Goal: Contribute content: Contribute content

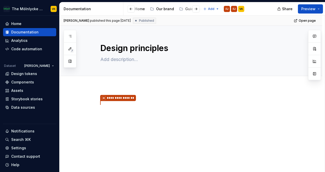
type textarea "*"
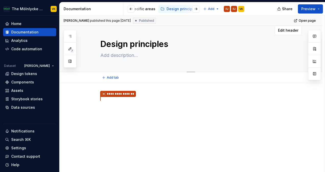
click at [119, 56] on textarea at bounding box center [195, 55] width 193 height 8
type textarea "A"
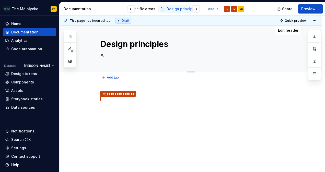
type textarea "*"
type textarea "At"
type textarea "*"
type textarea "At"
type textarea "*"
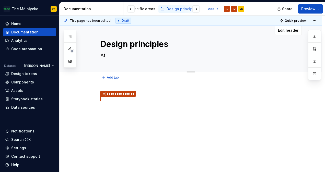
type textarea "At M"
type textarea "*"
type textarea "At Mö"
type textarea "*"
type textarea "At Möl"
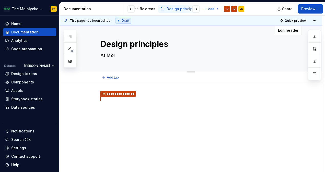
type textarea "*"
type textarea "At [GEOGRAPHIC_DATA]"
type textarea "*"
type textarea "At [GEOGRAPHIC_DATA]"
type textarea "*"
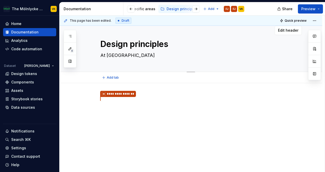
type textarea "At [GEOGRAPHIC_DATA]"
type textarea "*"
type textarea "At [GEOGRAPHIC_DATA]"
type textarea "*"
type textarea "At [GEOGRAPHIC_DATA]"
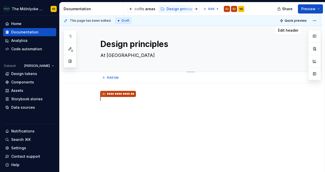
type textarea "*"
type textarea "At Mölnlycke"
type textarea "*"
type textarea "At Mölnlycke"
type textarea "*"
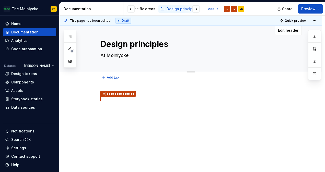
type textarea "At Mölnlycke H"
type textarea "*"
type textarea "At Mölnlycke He"
type textarea "*"
type textarea "At Mölnlycke Hea"
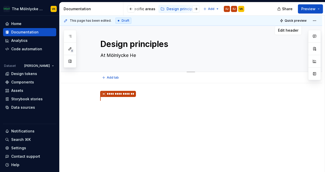
type textarea "*"
type textarea "At Mölnlycke Heal"
type textarea "*"
type textarea "At Mölnlycke Healt"
type textarea "*"
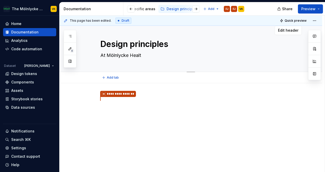
type textarea "At Mölnlycke Health"
type textarea "*"
type textarea "At Mölnlycke Health"
type textarea "*"
type textarea "At Mölnlycke Health C"
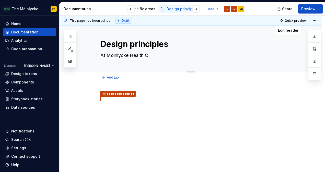
type textarea "*"
type textarea "At Mölnlycke Health Ca"
type textarea "*"
type textarea "At Mölnlycke Health Car"
type textarea "*"
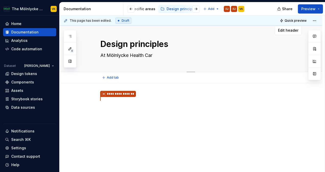
type textarea "At Mölnlycke Health Care"
type textarea "*"
type textarea "At Mölnlycke Health Care"
type textarea "*"
type textarea "At Mölnlycke Health Care w"
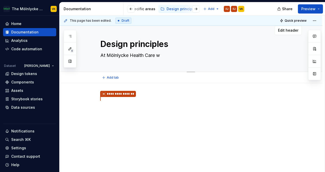
type textarea "*"
type textarea "At Mölnlycke Health Care we"
type textarea "*"
type textarea "At Mölnlycke Health Care we"
type textarea "*"
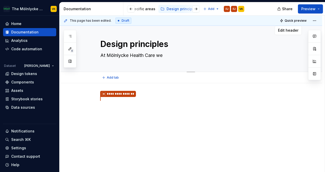
type textarea "At Mölnlycke Health Care we w"
type textarea "*"
type textarea "At Mölnlycke Health Care we wa"
type textarea "*"
type textarea "At Mölnlycke Health Care we wan"
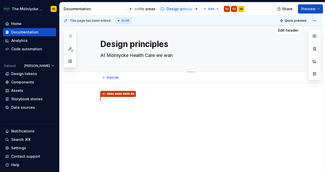
type textarea "*"
type textarea "At Mölnlycke Health Care we want"
type textarea "*"
type textarea "At Mölnlycke Health Care we want t"
type textarea "*"
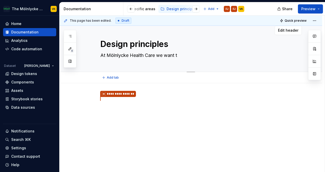
type textarea "At Mölnlycke Health Care we want to"
type textarea "*"
type textarea "At Mölnlycke Health Care we want to"
type textarea "*"
type textarea "At Mölnlycke Health Care we want to p"
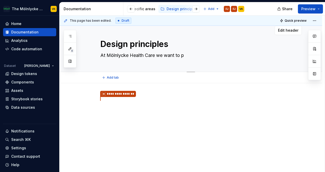
type textarea "*"
type textarea "At Mölnlycke Health Care we want to pr"
type textarea "*"
type textarea "At Mölnlycke Health Care we want to pro"
type textarea "*"
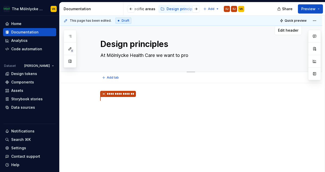
type textarea "At Mölnlycke Health Care we want to prov"
type textarea "*"
type textarea "At Mölnlycke Health Care we want to provi"
type textarea "*"
type textarea "At Mölnlycke Health Care we want to provid"
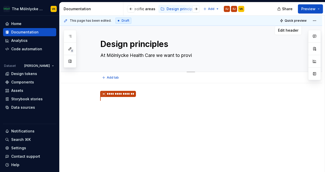
type textarea "*"
type textarea "At Mölnlycke Health Care we want to provide"
type textarea "*"
type textarea "At Mölnlycke Health Care we want to provide"
type textarea "*"
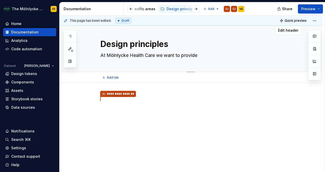
type textarea "At Mölnlycke Health Care we want to provide d"
type textarea "*"
type textarea "At Mölnlycke Health Care we want to provide de"
type textarea "*"
type textarea "At Mölnlycke Health Care we want to provide des"
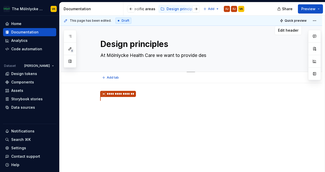
type textarea "*"
type textarea "At Mölnlycke Health Care we want to provide desi"
type textarea "*"
type textarea "At Mölnlycke Health Care we want to provide desig"
type textarea "*"
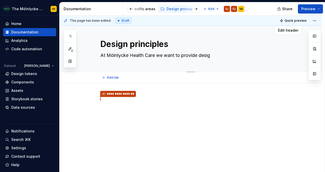
type textarea "At Mölnlycke Health Care we want to provide design"
type textarea "*"
type textarea "At Mölnlycke Health Care we want to provide design"
type textarea "*"
type textarea "At Mölnlycke Health Care we want to provide design s"
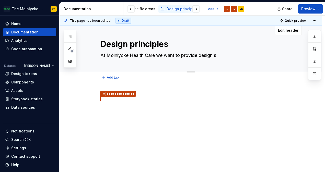
type textarea "*"
type textarea "At Mölnlycke Health Care we want to provide design so"
type textarea "*"
type textarea "At Mölnlycke Health Care we want to provide design sol"
type textarea "*"
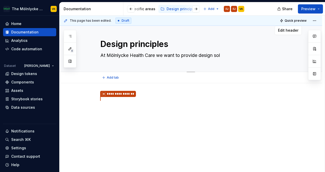
type textarea "At Mölnlycke Health Care we want to provide design solu"
type textarea "*"
type textarea "At Mölnlycke Health Care we want to provide design solut"
type textarea "*"
type textarea "At Mölnlycke Health Care we want to provide design soluti"
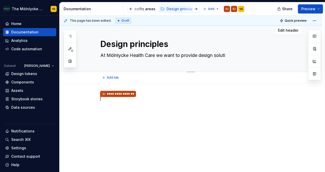
type textarea "*"
type textarea "At Mölnlycke Health Care we want to provide design solutio"
type textarea "*"
type textarea "At Mölnlycke Health Care we want to provide design solution"
type textarea "*"
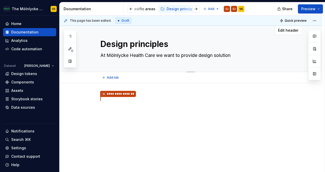
type textarea "At Mölnlycke Health Care we want to provide design solutions"
type textarea "*"
type textarea "At Mölnlycke Health Care we want to provide design solutions"
type textarea "*"
type textarea "At Mölnlycke Health Care we want to provide design solutions f"
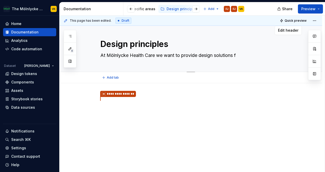
type textarea "*"
type textarea "At Mölnlycke Health Care we want to provide design solutions fo"
type textarea "*"
type textarea "At Mölnlycke Health Care we want to provide design solutions for"
type textarea "*"
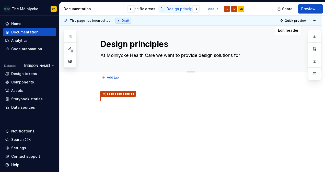
type textarea "At Mölnlycke Health Care we want to provide design solutions for"
type textarea "*"
type textarea "At Mölnlycke Health Care we want to provide design solutions for e"
type textarea "*"
type textarea "At Mölnlycke Health Care we want to provide design solutions for ev"
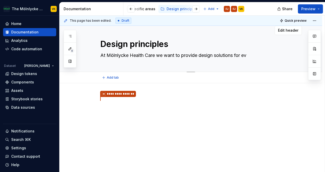
type textarea "*"
type textarea "At Mölnlycke Health Care we want to provide design solutions for eve"
type textarea "*"
type textarea "At Mölnlycke Health Care we want to provide design solutions for ever"
type textarea "*"
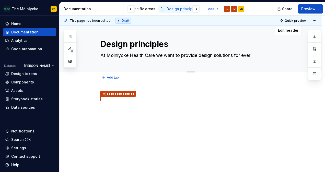
type textarea "At Mölnlycke Health Care we want to provide design solutions for every"
type textarea "*"
type textarea "At Mölnlycke Health Care we want to provide design solutions for everyo"
type textarea "*"
type textarea "At Mölnlycke Health Care we want to provide design solutions for everyon"
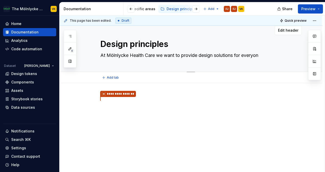
type textarea "*"
type textarea "At Mölnlycke Health Care we want to provide design solutions for everyone"
type textarea "*"
type textarea "At Mölnlycke Health Care we want to provide design solutions for everyone."
type textarea "*"
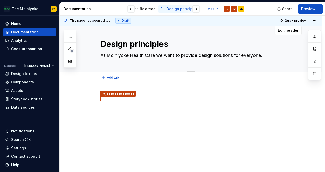
type textarea "At Mölnlycke Health Care we want to provide design solutions for everyone."
type textarea "*"
type textarea "At Mölnlycke Health Care we want to provide design solutions for everyone. F"
type textarea "*"
type textarea "At Mölnlycke Health Care we want to provide design solutions for everyone. Fl"
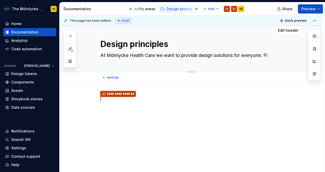
type textarea "*"
type textarea "At Mölnlycke Health Care we want to provide design solutions for everyone. F"
type textarea "*"
type textarea "At Mölnlycke Health Care we want to provide design solutions for everyone. Fo"
type textarea "*"
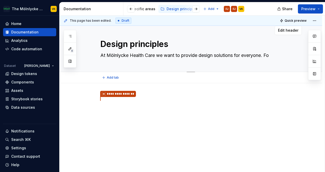
type textarea "At Mölnlycke Health Care we want to provide design solutions for everyone. Fol"
type textarea "*"
type textarea "At Mölnlycke Health Care we want to provide design solutions for everyone. [GEO…"
type textarea "*"
type textarea "At Mölnlycke Health Care we want to provide design solutions for everyone. [GEO…"
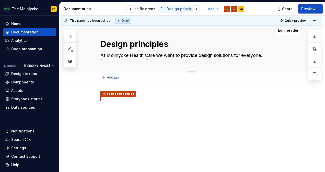
type textarea "*"
type textarea "At Mölnlycke Health Care we want to provide design solutions for everyone. Foll…"
type textarea "*"
type textarea "At Mölnlycke Health Care we want to provide design solutions for everyone. Foll…"
type textarea "*"
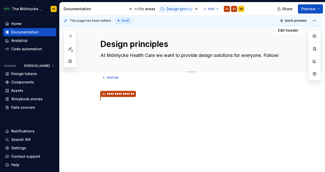
type textarea "At Mölnlycke Health Care we want to provide design solutions for everyone. Foll…"
type textarea "*"
type textarea "At Mölnlycke Health Care we want to provide design solutions for everyone. Foll…"
type textarea "*"
type textarea "At Mölnlycke Health Care we want to provide design solutions for everyone. Foll…"
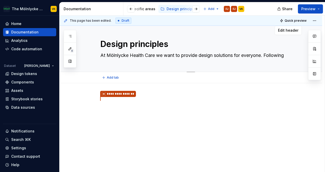
type textarea "*"
type textarea "At Mölnlycke Health Care we want to provide design solutions for everyone. Foll…"
type textarea "*"
type textarea "At Mölnlycke Health Care we want to provide design solutions for everyone. Foll…"
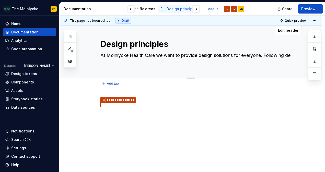
type textarea "*"
type textarea "At Mölnlycke Health Care we want to provide design solutions for everyone. Foll…"
type textarea "*"
type textarea "At Mölnlycke Health Care we want to provide design solutions for everyone. Foll…"
type textarea "*"
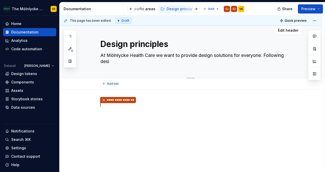
type textarea "At Mölnlycke Health Care we want to provide design solutions for everyone. Foll…"
type textarea "*"
type textarea "At Mölnlycke Health Care we want to provide design solutions for everyone. Foll…"
type textarea "*"
type textarea "At Mölnlycke Health Care we want to provide design solutions for everyone. Foll…"
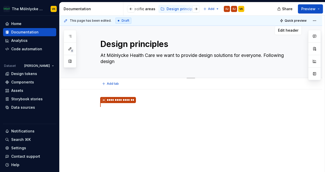
type textarea "*"
type textarea "At Mölnlycke Health Care we want to provide design solutions for everyone. Foll…"
type textarea "*"
type textarea "At Mölnlycke Health Care we want to provide design solutions for everyone. Foll…"
type textarea "*"
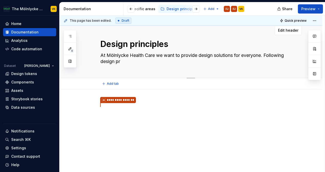
type textarea "At Mölnlycke Health Care we want to provide design solutions for everyone. Foll…"
type textarea "*"
type textarea "At Mölnlycke Health Care we want to provide design solutions for everyone. Foll…"
type textarea "*"
type textarea "At Mölnlycke Health Care we want to provide design solutions for everyone. Foll…"
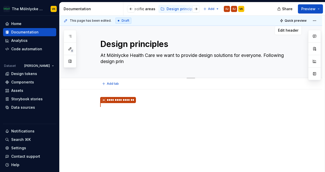
type textarea "*"
type textarea "At Mölnlycke Health Care we want to provide design solutions for everyone. Foll…"
type textarea "*"
type textarea "At Mölnlycke Health Care we want to provide design solutions for everyone. Foll…"
click at [108, 61] on textarea "At Mölnlycke Health Care we want to provide design solutions for everyone. Foll…" at bounding box center [195, 58] width 193 height 14
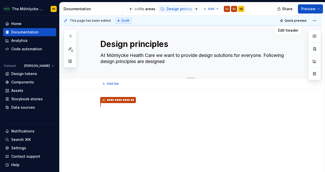
click at [108, 61] on textarea "At Mölnlycke Health Care we want to provide design solutions for everyone. Foll…" at bounding box center [195, 58] width 193 height 14
click at [161, 60] on textarea "At Mölnlycke Health Care we want to provide design solutions for everyone. Foll…" at bounding box center [195, 58] width 193 height 14
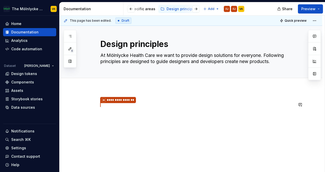
click at [124, 109] on div "**********" at bounding box center [196, 111] width 193 height 19
click at [89, 104] on button "button" at bounding box center [89, 104] width 7 height 7
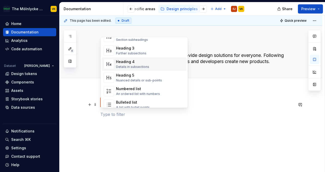
scroll to position [0, 0]
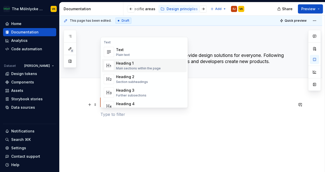
click at [131, 65] on div "Heading 1" at bounding box center [138, 63] width 45 height 5
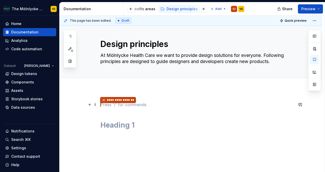
click at [102, 105] on p "**********" at bounding box center [196, 105] width 193 height 7
click at [109, 124] on h1 at bounding box center [196, 125] width 193 height 9
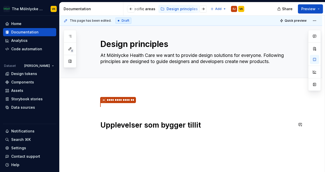
scroll to position [18, 0]
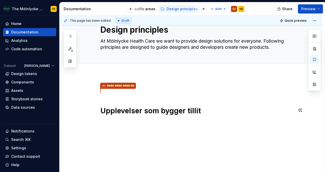
click at [112, 128] on div "**********" at bounding box center [191, 124] width 263 height 98
click at [90, 122] on button "button" at bounding box center [89, 121] width 7 height 7
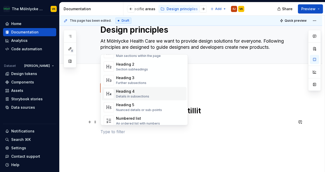
scroll to position [28, 0]
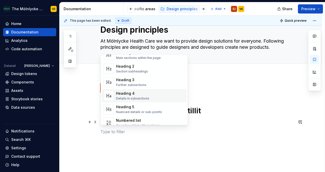
click at [130, 98] on div "Details in subsections" at bounding box center [132, 99] width 33 height 4
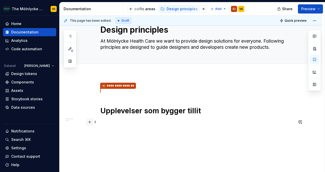
click at [89, 121] on button "button" at bounding box center [89, 121] width 7 height 7
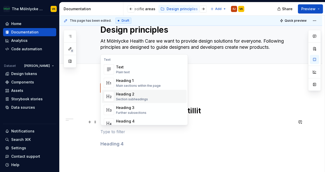
click at [129, 96] on div "Heading 2" at bounding box center [132, 94] width 32 height 5
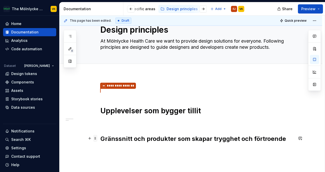
click at [95, 138] on span at bounding box center [95, 138] width 4 height 7
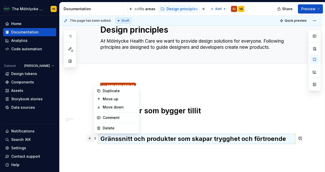
click at [91, 139] on button "button" at bounding box center [89, 138] width 7 height 7
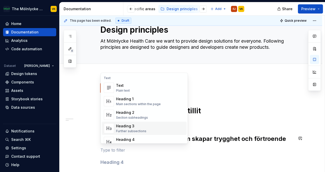
click at [136, 126] on div "Heading 3" at bounding box center [131, 126] width 30 height 5
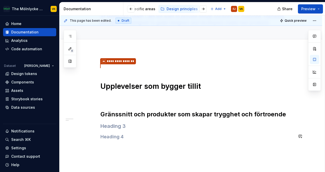
scroll to position [43, 0]
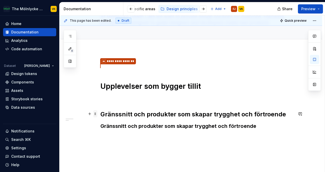
click at [94, 113] on span at bounding box center [95, 113] width 4 height 7
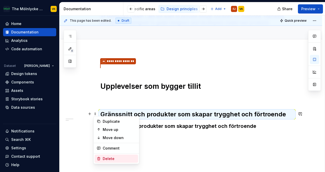
click at [113, 155] on div "Delete" at bounding box center [115, 159] width 43 height 8
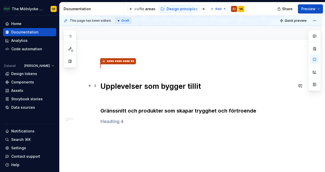
click at [111, 88] on h1 "Upplevelser som bygger tillit" at bounding box center [196, 86] width 193 height 9
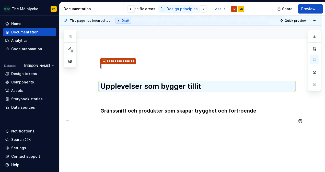
click at [174, 131] on div "**********" at bounding box center [191, 117] width 263 height 132
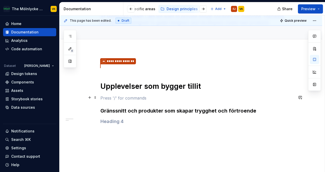
click at [139, 96] on p at bounding box center [196, 98] width 193 height 6
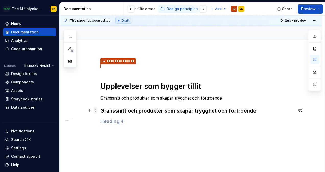
click at [94, 109] on span at bounding box center [95, 110] width 4 height 7
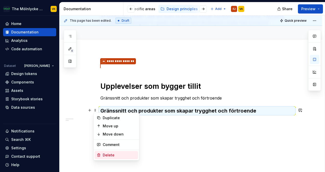
click at [109, 154] on div "Delete" at bounding box center [119, 155] width 33 height 5
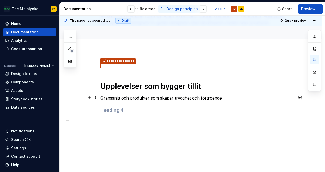
click at [102, 96] on p "Gränssnitt och produkter som skapar trygghet och förtroende" at bounding box center [196, 98] width 193 height 6
click at [95, 96] on span at bounding box center [95, 97] width 4 height 7
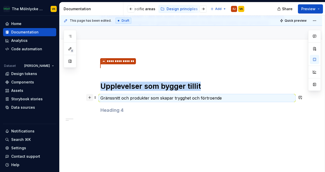
click at [87, 99] on button "button" at bounding box center [89, 97] width 7 height 7
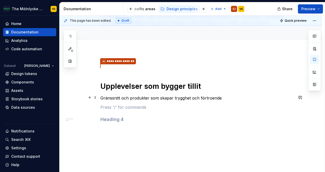
click at [122, 135] on div "**********" at bounding box center [196, 101] width 193 height 76
click at [96, 119] on span at bounding box center [95, 118] width 4 height 7
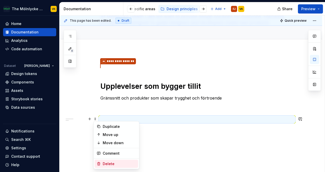
click at [110, 165] on div "Delete" at bounding box center [119, 163] width 33 height 5
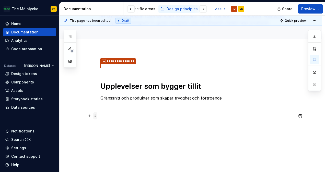
click at [94, 115] on span at bounding box center [95, 115] width 4 height 7
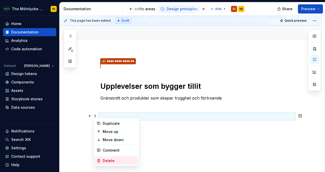
click at [108, 159] on div "Delete" at bounding box center [119, 160] width 33 height 5
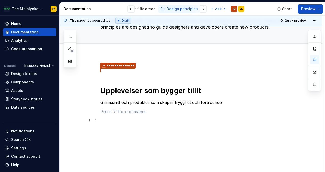
scroll to position [38, 0]
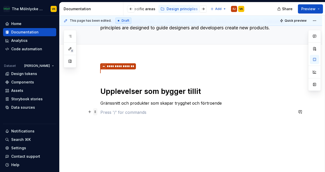
click at [96, 112] on span at bounding box center [95, 111] width 4 height 7
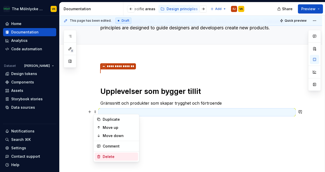
click at [108, 154] on div "Delete" at bounding box center [119, 156] width 33 height 5
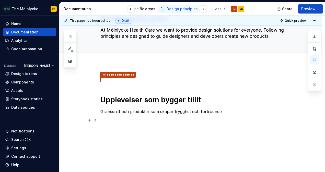
scroll to position [29, 0]
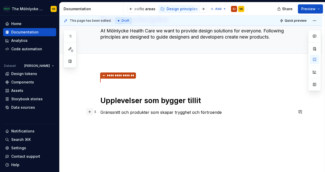
click at [89, 112] on button "button" at bounding box center [89, 111] width 7 height 7
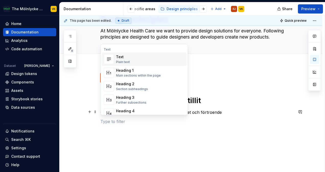
click at [123, 58] on div "Text" at bounding box center [123, 56] width 14 height 5
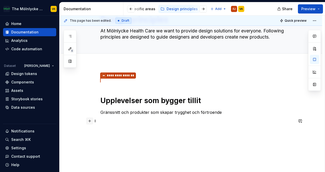
click at [90, 121] on button "button" at bounding box center [89, 120] width 7 height 7
click at [82, 141] on div "**********" at bounding box center [191, 128] width 263 height 127
click at [107, 121] on p at bounding box center [196, 121] width 193 height 6
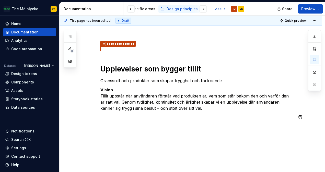
scroll to position [65, 0]
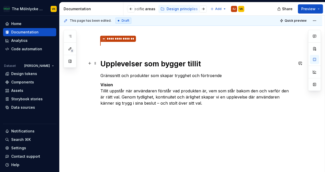
click at [142, 62] on h1 "Upplevelser som bygger tillit" at bounding box center [196, 63] width 193 height 9
click at [90, 75] on button "button" at bounding box center [89, 75] width 7 height 7
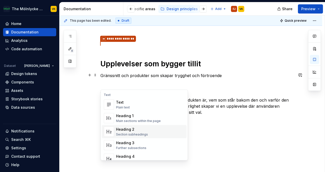
click at [131, 132] on div "Heading 2" at bounding box center [132, 129] width 32 height 5
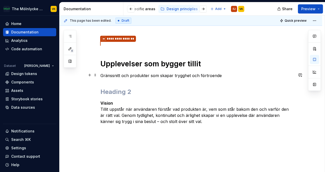
click at [132, 76] on p "Gränssnitt och produkter som skapar trygghet och förtroende" at bounding box center [196, 76] width 193 height 6
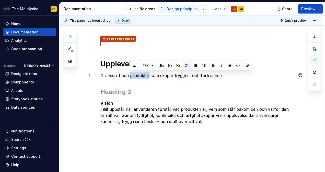
click at [132, 76] on p "Gränssnitt och produkter som skapar trygghet och förtroende" at bounding box center [196, 76] width 193 height 6
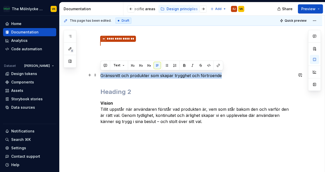
click at [132, 76] on p "Gränssnitt och produkter som skapar trygghet och förtroende" at bounding box center [196, 76] width 193 height 6
copy p "Gränssnitt och produkter som skapar trygghet och förtroende"
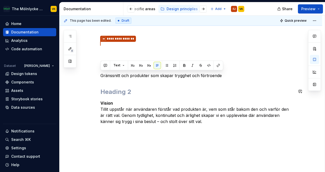
click at [123, 97] on div "**********" at bounding box center [196, 86] width 193 height 93
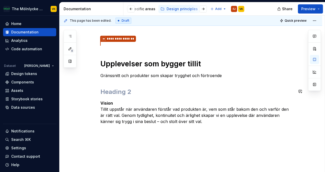
click at [118, 91] on h2 at bounding box center [196, 92] width 193 height 8
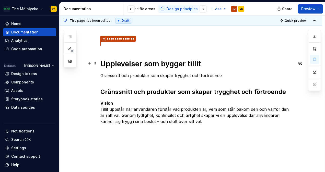
click at [123, 65] on h1 "Upplevelser som bygger tillit" at bounding box center [196, 63] width 193 height 9
click at [90, 89] on button "button" at bounding box center [89, 91] width 7 height 7
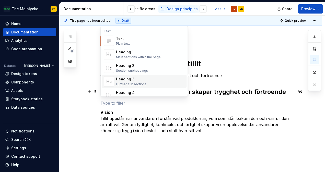
click at [129, 82] on div "Heading 3 Further subsections" at bounding box center [131, 82] width 30 height 10
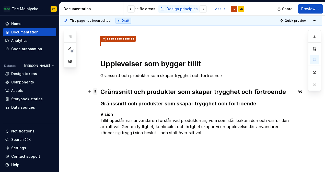
click at [95, 91] on span at bounding box center [95, 91] width 4 height 7
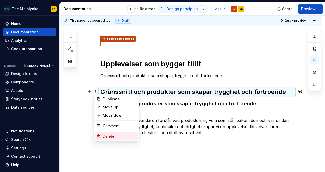
click at [109, 138] on div "Delete" at bounding box center [119, 136] width 33 height 5
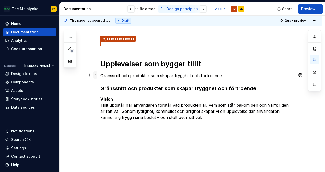
click at [97, 76] on span at bounding box center [95, 75] width 4 height 7
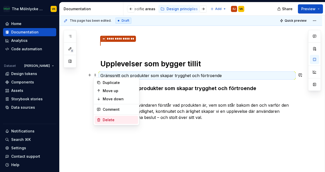
click at [109, 121] on div "Delete" at bounding box center [119, 119] width 33 height 5
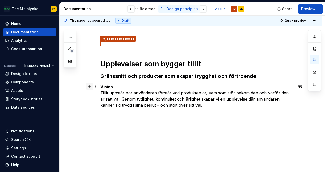
click at [89, 87] on button "button" at bounding box center [89, 86] width 7 height 7
click at [96, 87] on span at bounding box center [95, 86] width 4 height 7
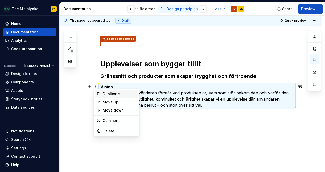
click at [110, 92] on div "Duplicate" at bounding box center [119, 93] width 33 height 5
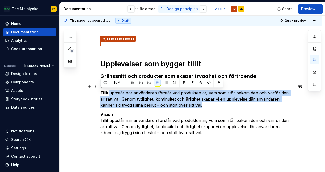
click at [110, 92] on p "Vision Tillit uppstår när användaren förstår vad produkten är, vem som står bak…" at bounding box center [196, 96] width 193 height 25
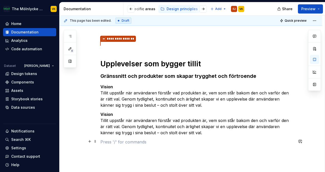
click at [158, 139] on p at bounding box center [196, 142] width 193 height 6
click at [104, 118] on p "Vision Tillit uppstår när användaren förstår vad produkten är, vem som står bak…" at bounding box center [196, 123] width 193 height 25
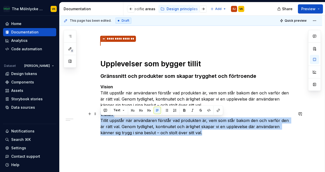
click at [104, 118] on p "Vision Tillit uppstår när användaren förstår vad produkten är, vem som står bak…" at bounding box center [196, 123] width 193 height 25
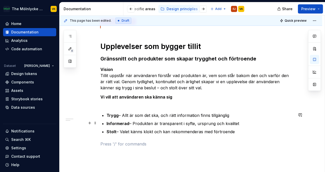
scroll to position [86, 0]
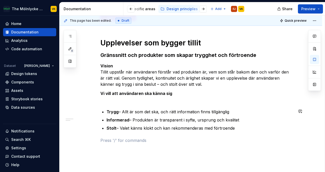
click at [108, 103] on div "**********" at bounding box center [196, 85] width 193 height 133
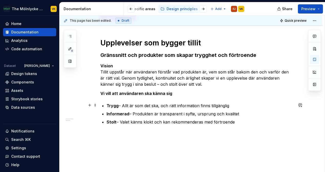
click at [106, 106] on li "Trygg – Allt är som det ska, och rätt information finns tillgänglig" at bounding box center [199, 106] width 187 height 6
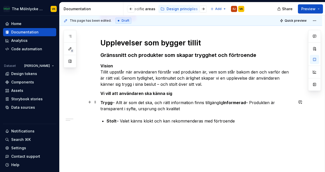
click at [222, 102] on p "Trygg – Allt är som det ska, och rätt information finns tillgänglig Informerad …" at bounding box center [196, 106] width 193 height 12
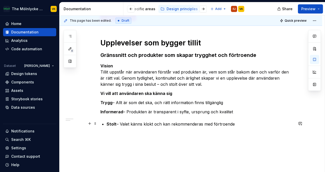
click at [109, 123] on strong "Stolt" at bounding box center [111, 124] width 10 height 5
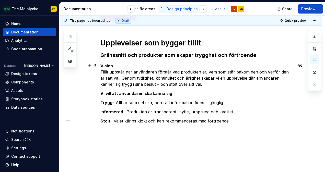
click at [195, 83] on p "Vision Tillit uppstår när användaren förstår vad produkten är, vem som står bak…" at bounding box center [196, 75] width 193 height 25
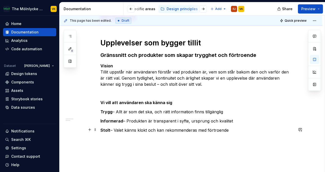
click at [245, 127] on p "Stolt – Valet känns klokt och kan rekommenderas med förtroende" at bounding box center [196, 130] width 193 height 6
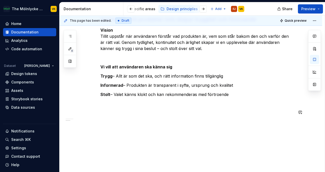
scroll to position [123, 0]
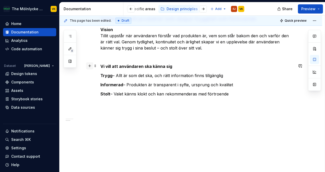
click at [90, 66] on button "button" at bounding box center [89, 65] width 7 height 7
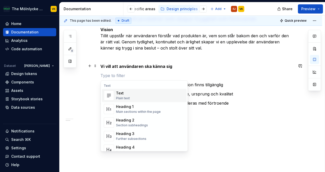
click at [87, 80] on div "**********" at bounding box center [191, 76] width 263 height 211
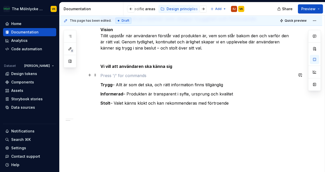
click at [112, 74] on p at bounding box center [196, 76] width 193 height 6
click at [93, 75] on span at bounding box center [95, 75] width 4 height 7
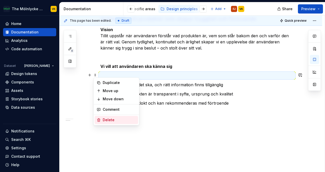
click at [106, 121] on div "Delete" at bounding box center [119, 119] width 33 height 5
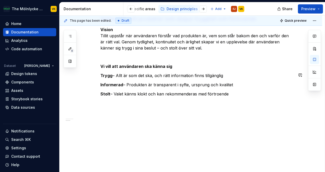
click at [116, 71] on div "**********" at bounding box center [196, 49] width 193 height 132
click at [136, 82] on p "Informerad – Produkten är transparent i syfte, ursprung och kvalitet" at bounding box center [196, 85] width 193 height 6
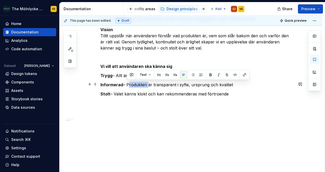
click at [136, 82] on p "Informerad – Produkten är transparent i syfte, ursprung och kvalitet" at bounding box center [196, 85] width 193 height 6
click at [98, 92] on div "**********" at bounding box center [191, 72] width 263 height 202
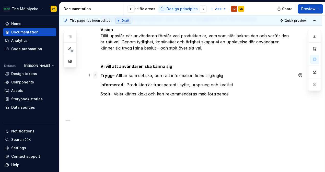
click at [96, 76] on span at bounding box center [95, 75] width 4 height 7
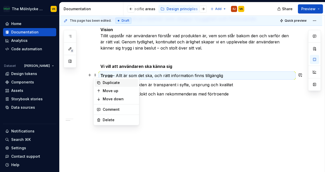
click at [111, 83] on div "Duplicate" at bounding box center [119, 82] width 33 height 5
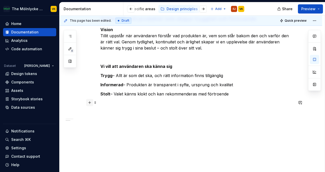
click at [89, 102] on button "button" at bounding box center [89, 102] width 7 height 7
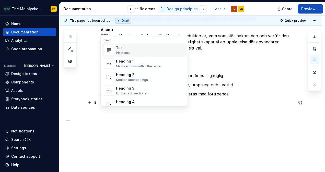
click at [124, 48] on div "Text" at bounding box center [123, 47] width 14 height 5
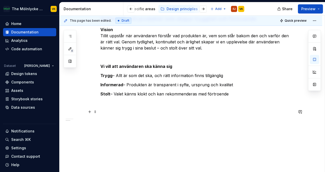
click at [104, 110] on p at bounding box center [196, 112] width 193 height 6
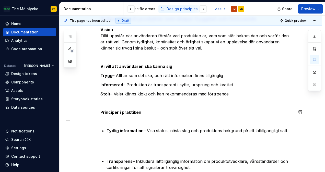
click at [110, 121] on div "**********" at bounding box center [196, 132] width 193 height 298
click at [110, 145] on p at bounding box center [196, 146] width 193 height 12
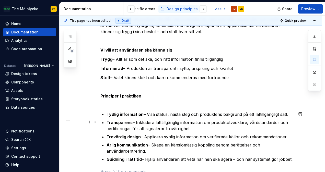
scroll to position [139, 0]
click at [109, 115] on strong "Tydlig information" at bounding box center [124, 114] width 37 height 5
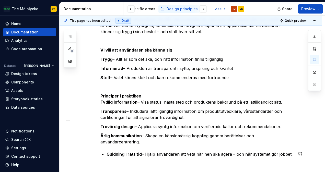
scroll to position [148, 0]
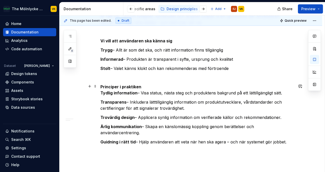
click at [118, 85] on strong "Principer i praktiken" at bounding box center [120, 86] width 41 height 5
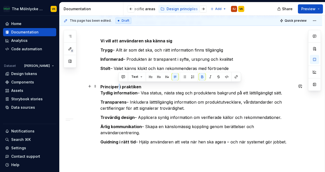
click at [118, 85] on strong "Principer i praktiken" at bounding box center [120, 86] width 41 height 5
click at [126, 85] on strong "Principer i praktiken" at bounding box center [120, 86] width 41 height 5
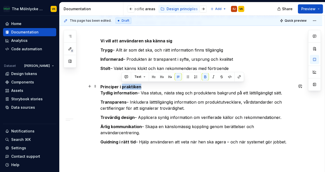
click at [126, 85] on strong "Principer i praktiken" at bounding box center [120, 86] width 41 height 5
click at [141, 86] on p "Principer i praktiken Tydlig information – Visa status, nästa steg och produkte…" at bounding box center [196, 90] width 193 height 12
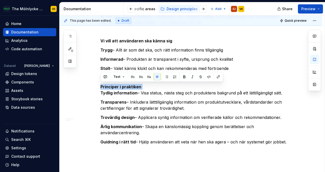
click at [141, 86] on p "Principer i praktiken Tydlig information – Visa status, nästa steg och produkte…" at bounding box center [196, 90] width 193 height 12
click at [108, 90] on strong "Tydlig information" at bounding box center [118, 92] width 37 height 5
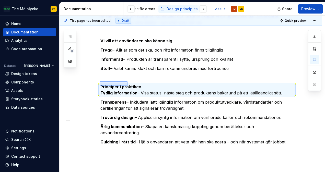
drag, startPoint x: 100, startPoint y: 86, endPoint x: 126, endPoint y: 84, distance: 26.6
click at [126, 84] on div "**********" at bounding box center [192, 94] width 265 height 157
click at [137, 85] on strong "Principer i praktiken" at bounding box center [120, 86] width 41 height 5
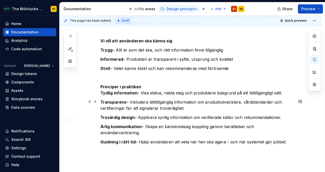
click at [141, 102] on p "Transparens – Inkludera lätttillgänglig information om produktutvecklare, vårds…" at bounding box center [196, 105] width 193 height 12
click at [88, 87] on button "button" at bounding box center [89, 86] width 7 height 7
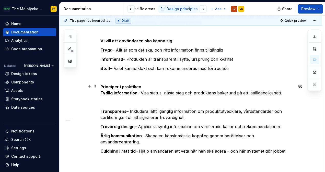
click at [97, 105] on div "**********" at bounding box center [191, 83] width 263 height 276
click at [107, 103] on p at bounding box center [196, 102] width 193 height 6
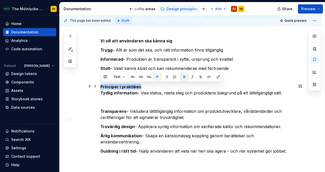
drag, startPoint x: 100, startPoint y: 85, endPoint x: 141, endPoint y: 86, distance: 41.4
click at [141, 86] on p "Principer i praktiken Tydlig information – Visa status, nästa steg och produkte…" at bounding box center [196, 90] width 193 height 12
copy strong "Principer i praktiken"
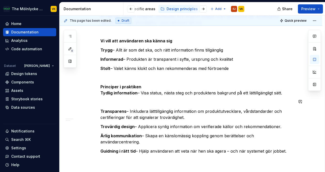
click at [114, 105] on div "**********" at bounding box center [196, 61] width 193 height 206
click at [108, 102] on p at bounding box center [196, 102] width 193 height 6
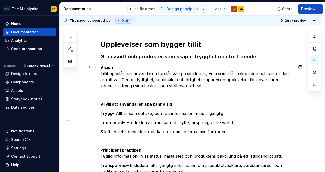
scroll to position [109, 0]
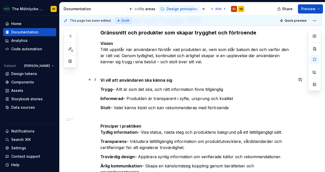
click at [111, 78] on strong "Vi vill att användaren ska känna sig" at bounding box center [136, 80] width 72 height 5
click at [90, 70] on button "button" at bounding box center [89, 70] width 7 height 7
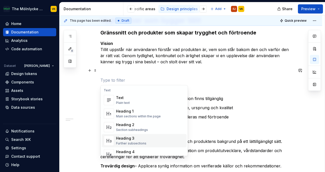
scroll to position [12, 0]
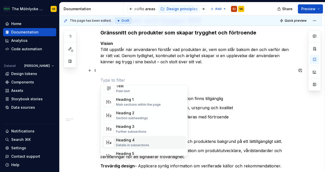
click at [124, 141] on div "Heading 4" at bounding box center [132, 140] width 33 height 5
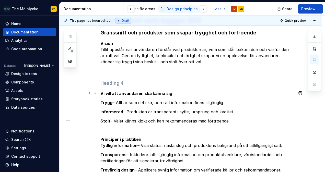
click at [118, 95] on strong "Vi vill att användaren ska känna sig" at bounding box center [136, 93] width 72 height 5
click at [116, 94] on strong "Vi vill att användaren ska känna sig" at bounding box center [136, 93] width 72 height 5
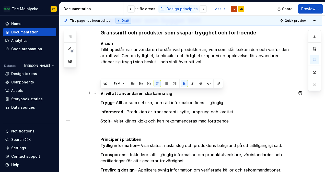
click at [116, 94] on strong "Vi vill att användaren ska känna sig" at bounding box center [136, 93] width 72 height 5
copy strong "Vi vill att användaren ska känna sig"
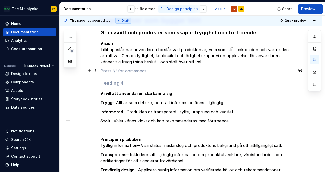
click at [111, 72] on p at bounding box center [196, 71] width 193 height 6
click at [106, 84] on h4 at bounding box center [196, 83] width 193 height 6
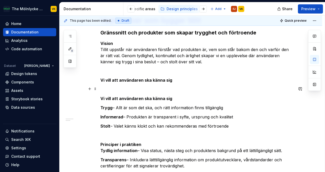
click at [106, 89] on p at bounding box center [196, 89] width 193 height 6
click at [102, 78] on strong "Vi vill att användaren ska känna sig" at bounding box center [136, 80] width 72 height 5
click at [120, 97] on strong "Vi vill att användaren ska känna sig" at bounding box center [136, 98] width 72 height 5
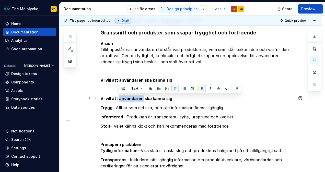
click at [120, 97] on strong "Vi vill att användaren ska känna sig" at bounding box center [136, 98] width 72 height 5
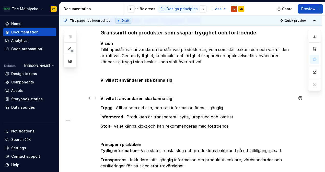
click at [145, 96] on strong "Vi vill att användaren ska känna sig" at bounding box center [136, 98] width 72 height 5
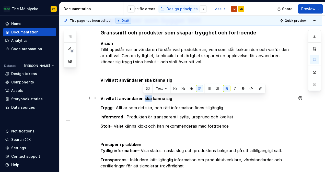
click at [145, 96] on strong "Vi vill att användaren ska känna sig" at bounding box center [136, 98] width 72 height 5
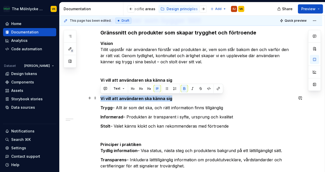
click at [145, 96] on strong "Vi vill att användaren ska känna sig" at bounding box center [136, 98] width 72 height 5
click at [149, 89] on button "button" at bounding box center [148, 88] width 7 height 7
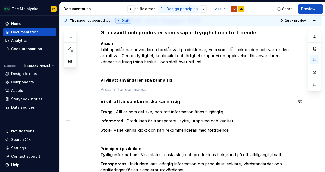
click at [149, 89] on p at bounding box center [196, 89] width 193 height 6
click at [146, 80] on strong "Vi vill att användaren ska känna sig" at bounding box center [136, 80] width 72 height 5
click at [98, 80] on div "**********" at bounding box center [191, 129] width 263 height 289
click at [95, 80] on span at bounding box center [95, 79] width 4 height 7
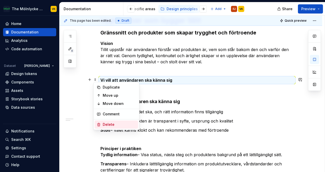
click at [107, 122] on div "Delete" at bounding box center [119, 124] width 33 height 5
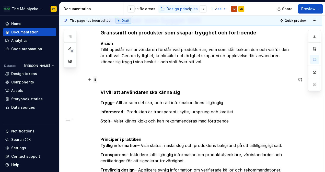
click at [96, 81] on span at bounding box center [95, 79] width 4 height 7
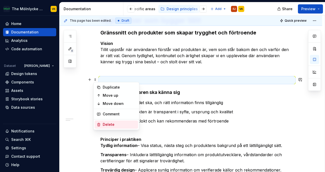
click at [107, 123] on div "Delete" at bounding box center [119, 124] width 33 height 5
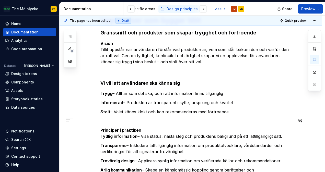
scroll to position [129, 0]
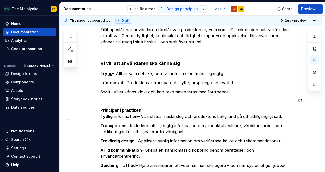
click at [116, 106] on div "**********" at bounding box center [196, 77] width 193 height 201
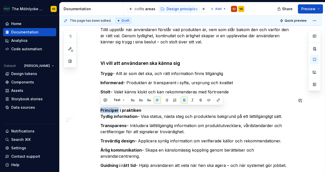
click at [116, 106] on div "**********" at bounding box center [196, 77] width 193 height 201
click at [148, 99] on button "button" at bounding box center [148, 100] width 7 height 7
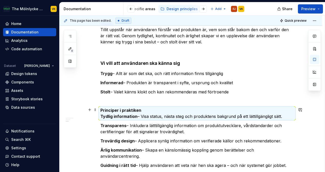
click at [136, 108] on strong "Principer i praktiken" at bounding box center [120, 110] width 41 height 5
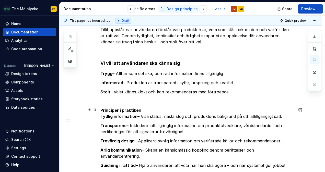
click at [142, 108] on p "Principer i praktiken Tydlig information – Visa status, nästa steg och produkte…" at bounding box center [196, 113] width 193 height 12
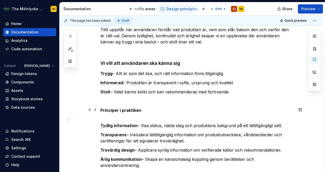
click at [133, 109] on strong "Principer i praktiken" at bounding box center [120, 110] width 41 height 5
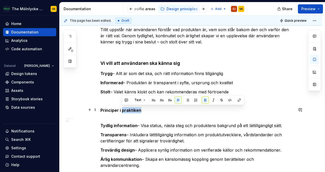
click at [133, 109] on strong "Principer i praktiken" at bounding box center [120, 110] width 41 height 5
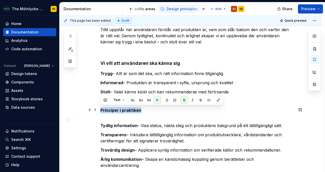
click at [133, 109] on strong "Principer i praktiken" at bounding box center [120, 110] width 41 height 5
click at [148, 100] on button "button" at bounding box center [148, 100] width 7 height 7
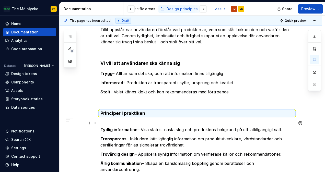
click at [108, 122] on p "Tydlig information – Visa status, nästa steg och produktens bakgrund på ett lät…" at bounding box center [196, 127] width 193 height 12
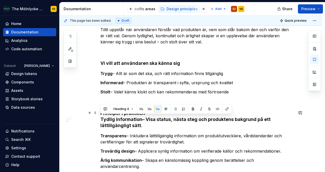
drag, startPoint x: 144, startPoint y: 125, endPoint x: 99, endPoint y: 120, distance: 45.5
click at [99, 120] on div "**********" at bounding box center [191, 105] width 263 height 281
click at [168, 110] on button "button" at bounding box center [165, 108] width 7 height 7
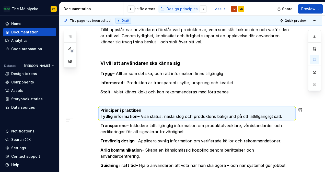
click at [134, 105] on div "**********" at bounding box center [196, 77] width 193 height 201
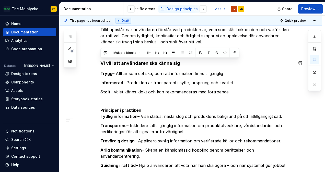
drag, startPoint x: 232, startPoint y: 93, endPoint x: 96, endPoint y: 59, distance: 140.7
click at [96, 59] on div "**********" at bounding box center [191, 100] width 263 height 271
click at [95, 63] on span at bounding box center [95, 62] width 4 height 7
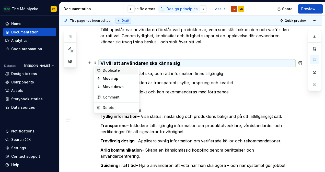
click at [103, 70] on div "Duplicate" at bounding box center [119, 70] width 33 height 5
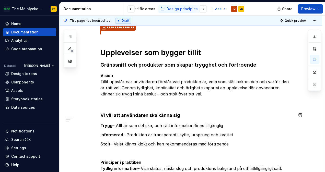
scroll to position [77, 0]
click at [105, 74] on strong "Vision" at bounding box center [106, 75] width 13 height 5
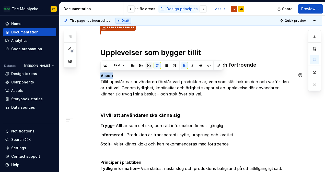
click at [147, 67] on button "button" at bounding box center [148, 65] width 7 height 7
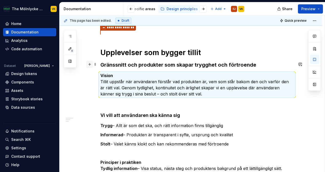
click at [90, 64] on button "button" at bounding box center [89, 64] width 7 height 7
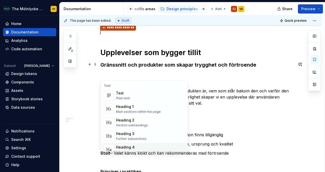
click at [126, 146] on div "Heading 4" at bounding box center [132, 147] width 33 height 5
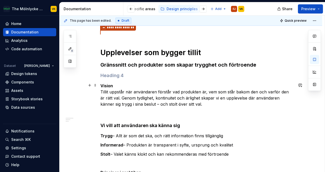
click at [104, 84] on strong "Vision" at bounding box center [106, 85] width 13 height 5
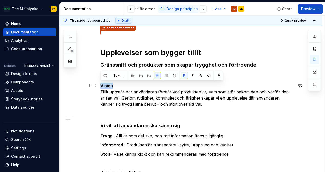
click at [104, 84] on strong "Vision" at bounding box center [106, 85] width 13 height 5
copy strong "Vision"
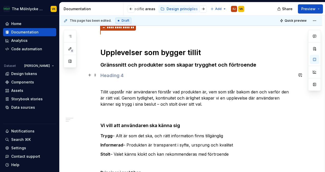
click at [108, 74] on h4 at bounding box center [196, 76] width 193 height 6
click at [104, 83] on p "Tillit uppstår när användaren förstår vad produkten är, vem som står bakom den …" at bounding box center [196, 95] width 193 height 25
click at [94, 86] on span at bounding box center [95, 85] width 4 height 7
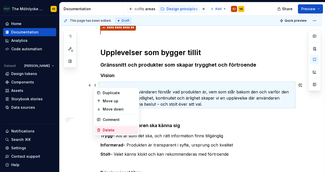
click at [109, 128] on div "Delete" at bounding box center [119, 130] width 33 height 5
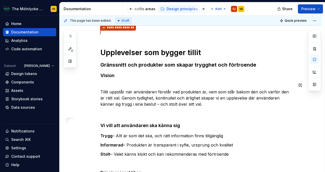
click at [116, 81] on div "**********" at bounding box center [196, 134] width 193 height 211
click at [86, 100] on div "**********" at bounding box center [191, 157] width 263 height 281
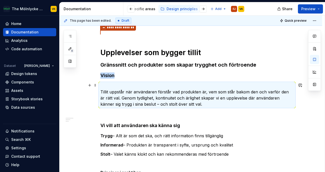
click at [102, 87] on p "Tillit uppstår när användaren förstår vad produkten är, vem som står bakom den …" at bounding box center [196, 95] width 193 height 25
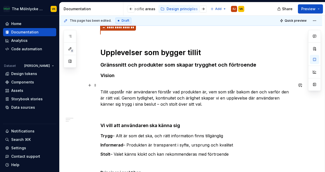
click at [102, 91] on p "Tillit uppstår när användaren förstår vad produkten är, vem som står bakom den …" at bounding box center [196, 95] width 193 height 25
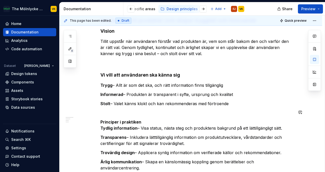
scroll to position [106, 0]
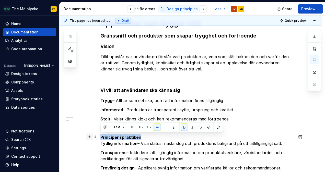
drag, startPoint x: 141, startPoint y: 136, endPoint x: 90, endPoint y: 135, distance: 51.1
click at [100, 135] on div "**********" at bounding box center [196, 105] width 193 height 211
copy strong "Principer i praktiken"
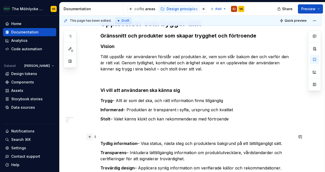
click at [89, 135] on button "button" at bounding box center [89, 136] width 7 height 7
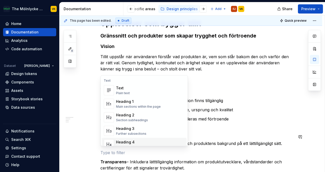
click at [133, 141] on div "Heading 4" at bounding box center [132, 142] width 33 height 5
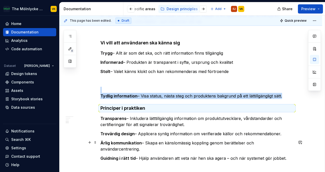
scroll to position [160, 0]
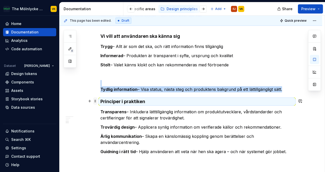
click at [94, 100] on span at bounding box center [95, 101] width 4 height 7
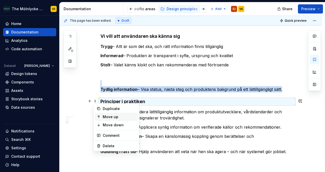
click at [109, 115] on div "Move up" at bounding box center [119, 116] width 33 height 5
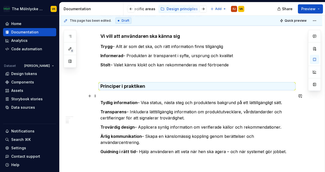
click at [122, 96] on p "Tydlig information – Visa status, nästa steg och produktens bakgrund på ett lät…" at bounding box center [196, 99] width 193 height 12
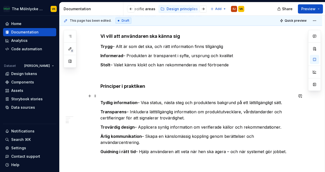
click at [110, 102] on strong "Tydlig information" at bounding box center [118, 102] width 37 height 5
click at [101, 103] on strong "Tydlig information" at bounding box center [118, 102] width 37 height 5
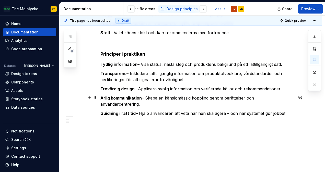
scroll to position [192, 0]
click at [126, 135] on div "**********" at bounding box center [191, 42] width 263 height 282
click at [90, 122] on button "button" at bounding box center [89, 121] width 7 height 7
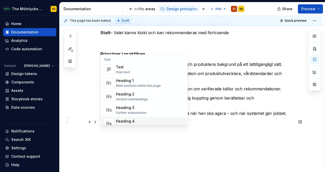
click at [123, 119] on div "Heading 4" at bounding box center [132, 121] width 33 height 5
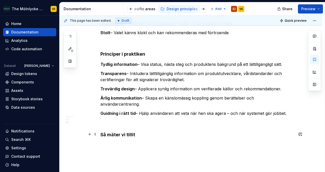
click at [90, 134] on button "button" at bounding box center [89, 134] width 7 height 7
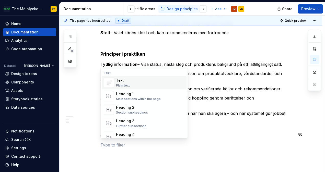
click at [123, 81] on div "Text" at bounding box center [123, 80] width 14 height 5
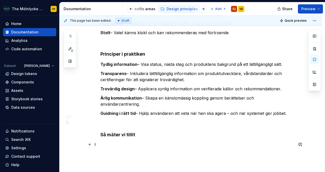
click at [103, 144] on p at bounding box center [196, 145] width 193 height 6
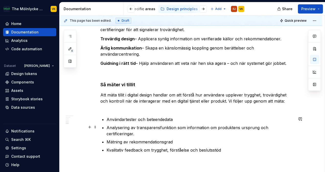
scroll to position [252, 0]
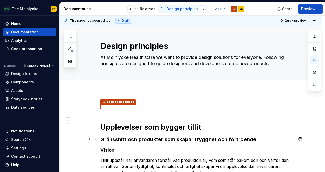
scroll to position [0, 0]
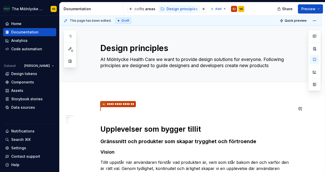
click at [96, 107] on span at bounding box center [95, 108] width 4 height 7
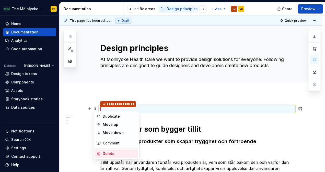
click at [108, 152] on div "Delete" at bounding box center [119, 153] width 33 height 5
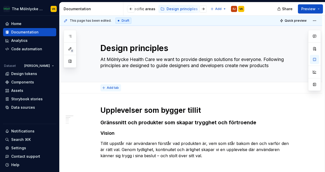
click at [114, 88] on span "Add tab" at bounding box center [113, 88] width 12 height 4
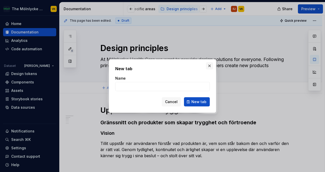
click at [209, 65] on button "button" at bounding box center [209, 65] width 7 height 7
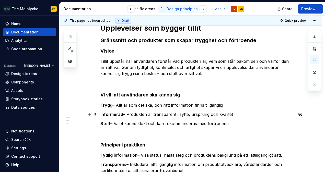
scroll to position [86, 0]
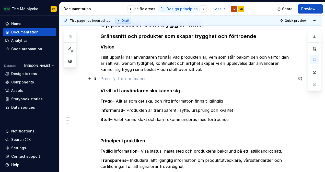
click at [107, 80] on p at bounding box center [196, 79] width 193 height 6
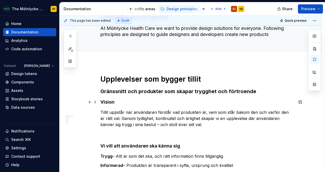
scroll to position [0, 0]
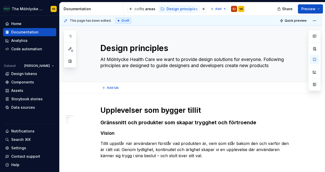
click at [172, 86] on div "Add tab" at bounding box center [196, 87] width 193 height 7
click at [312, 5] on button "Preview" at bounding box center [310, 8] width 25 height 9
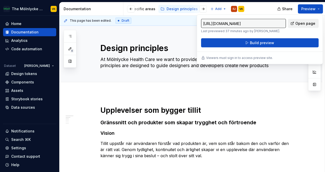
click at [299, 23] on span "Open page" at bounding box center [305, 23] width 20 height 5
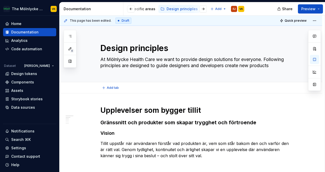
click at [250, 89] on div "Add tab" at bounding box center [196, 87] width 193 height 7
click at [245, 108] on h1 "Upplevelser som bygger tillit" at bounding box center [196, 110] width 193 height 9
click at [318, 8] on button "Preview" at bounding box center [310, 8] width 25 height 9
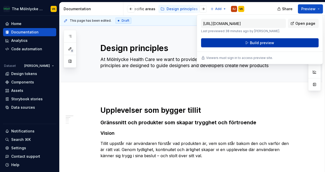
drag, startPoint x: 318, startPoint y: 8, endPoint x: 253, endPoint y: 43, distance: 74.6
click at [253, 43] on span "Build preview" at bounding box center [262, 42] width 24 height 5
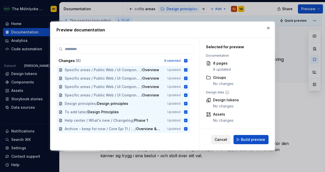
click at [222, 140] on span "Cancel" at bounding box center [221, 139] width 13 height 5
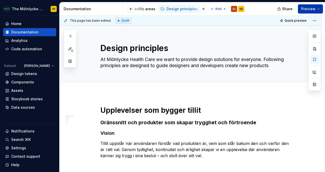
click at [315, 8] on span "Preview" at bounding box center [308, 8] width 14 height 5
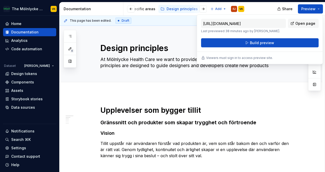
drag, startPoint x: 315, startPoint y: 8, endPoint x: 265, endPoint y: 31, distance: 55.1
click at [265, 31] on p "Last previewed 38 minutes ago by [PERSON_NAME]." at bounding box center [243, 31] width 85 height 4
click at [301, 23] on span "Open page" at bounding box center [305, 23] width 20 height 5
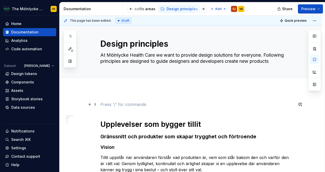
scroll to position [5, 0]
click at [95, 105] on span at bounding box center [95, 104] width 4 height 7
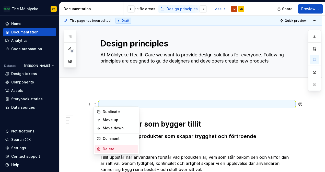
click at [106, 149] on div "Delete" at bounding box center [119, 149] width 33 height 5
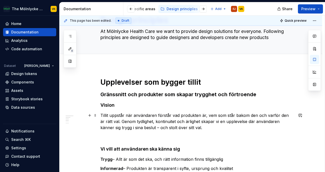
scroll to position [32, 0]
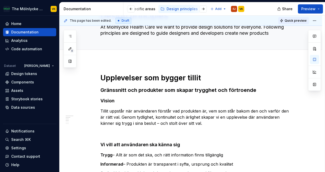
click at [293, 19] on span "Quick preview" at bounding box center [295, 21] width 22 height 4
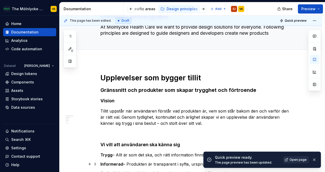
click at [296, 161] on span "Open page" at bounding box center [297, 160] width 17 height 4
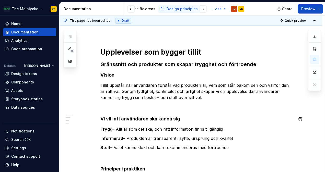
scroll to position [58, 0]
click at [95, 107] on span at bounding box center [95, 106] width 4 height 7
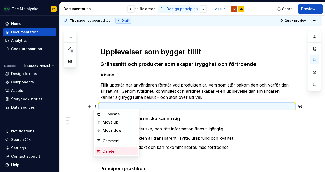
click at [103, 151] on div "Delete" at bounding box center [119, 151] width 33 height 5
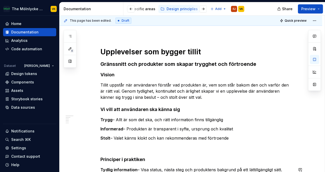
scroll to position [114, 0]
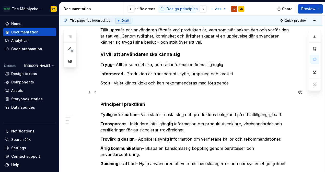
click at [96, 94] on span at bounding box center [95, 92] width 4 height 7
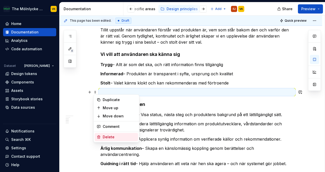
click at [101, 139] on div "Delete" at bounding box center [115, 137] width 43 height 8
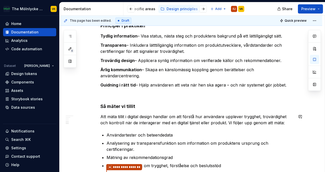
scroll to position [187, 0]
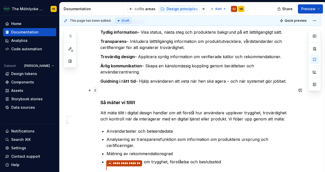
click at [97, 93] on div at bounding box center [91, 90] width 11 height 7
click at [94, 91] on span at bounding box center [95, 90] width 4 height 7
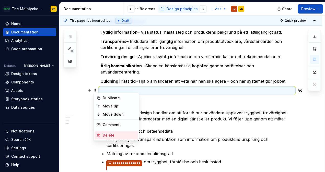
click at [104, 135] on div "Delete" at bounding box center [119, 135] width 33 height 5
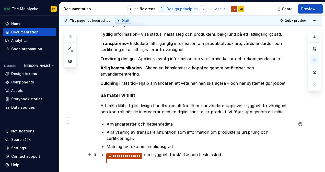
scroll to position [218, 0]
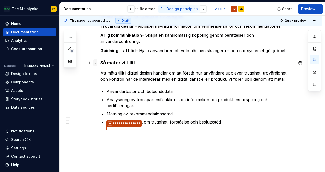
click at [96, 61] on span at bounding box center [95, 62] width 4 height 7
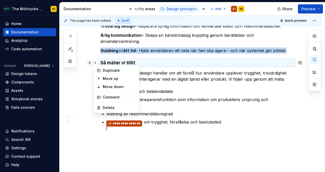
click at [89, 61] on button "button" at bounding box center [89, 62] width 7 height 7
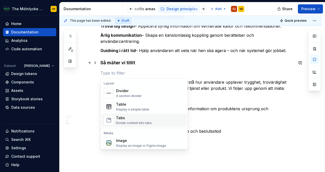
scroll to position [158, 0]
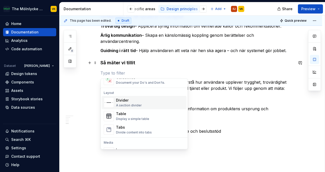
click at [119, 98] on div "Divider" at bounding box center [129, 100] width 26 height 5
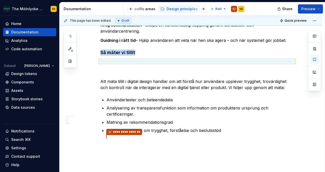
scroll to position [234, 0]
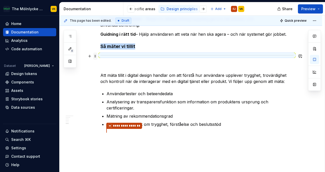
click at [96, 57] on span at bounding box center [95, 56] width 4 height 7
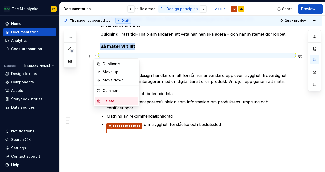
click at [107, 101] on div "Delete" at bounding box center [119, 101] width 33 height 5
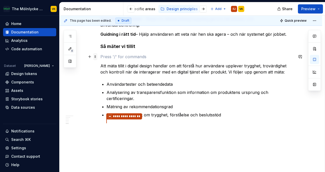
click at [96, 56] on span at bounding box center [95, 56] width 4 height 7
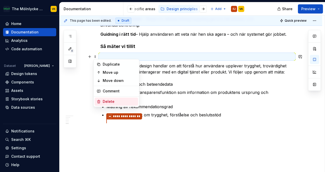
click at [110, 102] on div "Delete" at bounding box center [119, 101] width 33 height 5
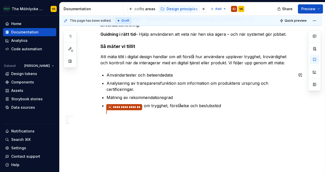
click at [96, 113] on div "Upplevelser som bygger tillit Gränssnitt och produkter som skapar trygghet och …" at bounding box center [191, 17] width 263 height 314
click at [220, 107] on p "Kvalitativ feedback om trygghet, förståelse och beslutsstöd" at bounding box center [199, 106] width 187 height 6
click at [90, 106] on button "button" at bounding box center [89, 105] width 7 height 7
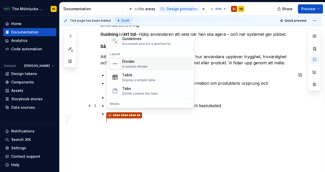
scroll to position [156, 0]
click at [130, 63] on div "Divider" at bounding box center [135, 61] width 26 height 5
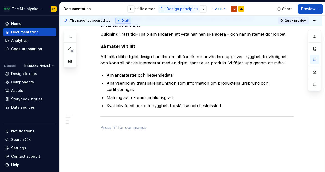
click at [290, 20] on span "Quick preview" at bounding box center [295, 21] width 22 height 4
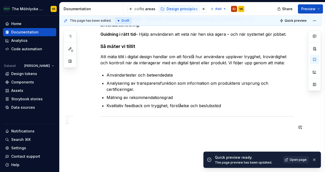
click at [291, 160] on span "Open page" at bounding box center [297, 160] width 17 height 4
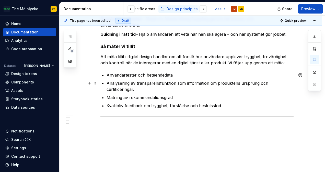
click at [123, 91] on p "Analysering av transparensfunktion som information om produktens ursprung och c…" at bounding box center [199, 86] width 187 height 12
drag, startPoint x: 123, startPoint y: 91, endPoint x: 177, endPoint y: 104, distance: 55.4
click at [177, 104] on p "Kvalitativ feedback om trygghet, förståelse och beslutsstöd" at bounding box center [199, 106] width 187 height 6
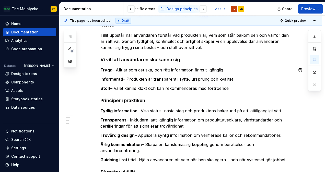
scroll to position [0, 0]
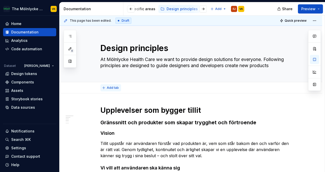
click at [104, 89] on button "Add tab" at bounding box center [110, 87] width 21 height 7
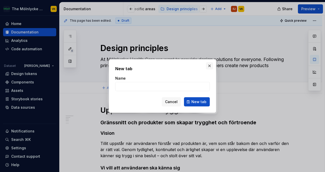
click at [207, 66] on button "button" at bounding box center [209, 65] width 7 height 7
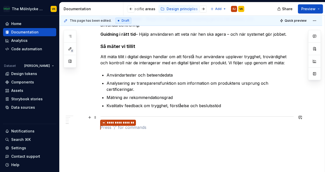
scroll to position [234, 0]
click at [97, 128] on span at bounding box center [95, 127] width 4 height 7
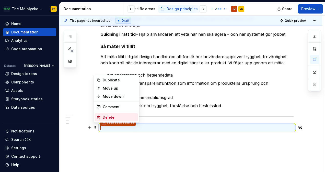
click at [108, 117] on div "Delete" at bounding box center [119, 117] width 33 height 5
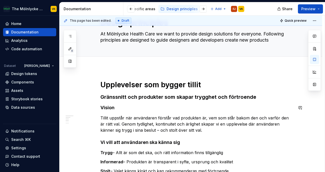
scroll to position [18, 0]
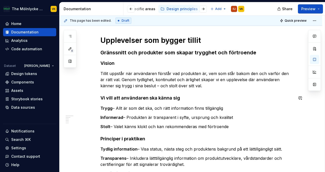
scroll to position [64, 0]
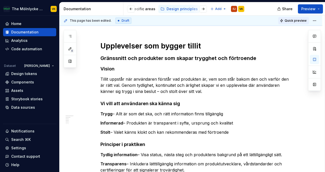
click at [298, 21] on span "Quick preview" at bounding box center [295, 21] width 22 height 4
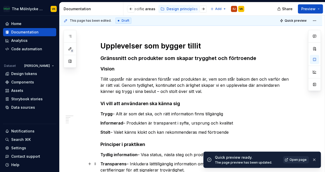
click at [290, 161] on link "Open page" at bounding box center [296, 159] width 26 height 7
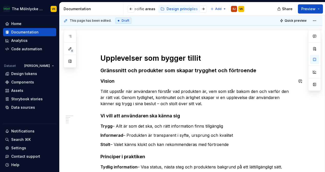
scroll to position [52, 0]
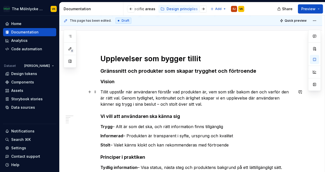
click at [128, 101] on p "Tillit uppstår när användaren förstår vad produkten är, vem som står bakom den …" at bounding box center [196, 98] width 193 height 18
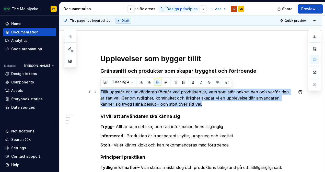
click at [128, 101] on p "Tillit uppstår när användaren förstår vad produkten är, vem som står bakom den …" at bounding box center [196, 98] width 193 height 18
click at [164, 83] on button "button" at bounding box center [165, 82] width 7 height 7
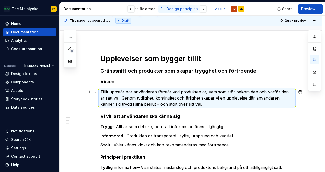
click at [214, 105] on p "Tillit uppstår när användaren förstår vad produkten är, vem som står bakom den …" at bounding box center [196, 98] width 193 height 18
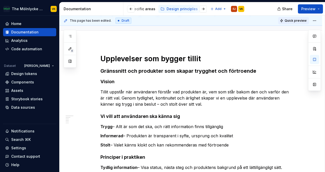
click at [296, 19] on span "Quick preview" at bounding box center [295, 21] width 22 height 4
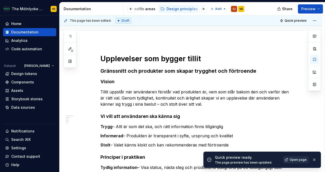
click at [294, 161] on span "Open page" at bounding box center [297, 160] width 17 height 4
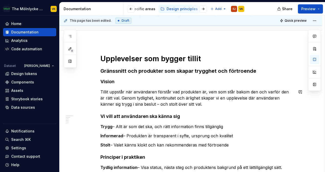
scroll to position [71, 0]
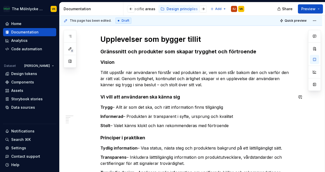
click at [114, 91] on div "Upplevelser som bygger tillit Gränssnitt och produkter som skapar trygghet och …" at bounding box center [196, 158] width 193 height 246
click at [201, 81] on p "Tillit uppstår när användaren förstår vad produkten är, vem som står bakom den …" at bounding box center [196, 78] width 193 height 18
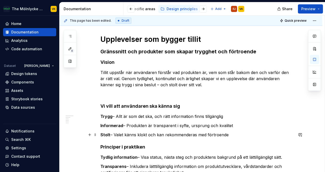
click at [230, 135] on p "Stolt – Valet känns klokt och kan rekommenderas med förtroende" at bounding box center [196, 135] width 193 height 6
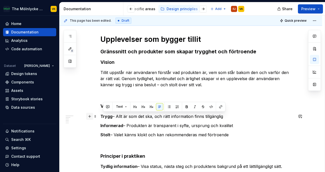
drag, startPoint x: 233, startPoint y: 136, endPoint x: 91, endPoint y: 116, distance: 143.6
click at [100, 116] on div "Upplevelser som bygger tillit Gränssnitt och produkter som skapar trygghet och …" at bounding box center [196, 170] width 193 height 271
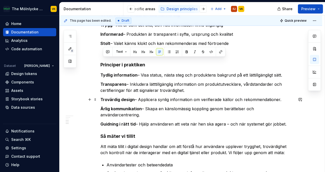
scroll to position [163, 0]
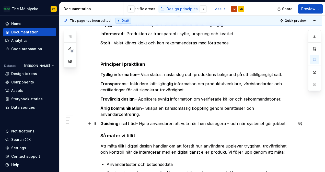
click at [289, 125] on p "Guidning i rätt tid – Hjälp användaren att veta när hen ska agera – och när sys…" at bounding box center [196, 124] width 193 height 6
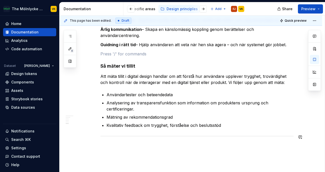
scroll to position [235, 0]
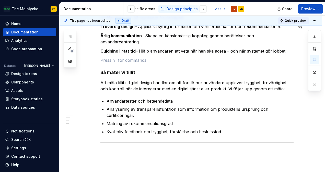
click at [294, 20] on span "Quick preview" at bounding box center [295, 21] width 22 height 4
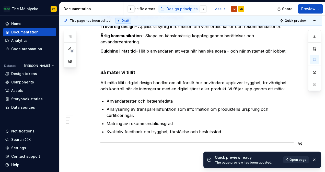
click at [302, 160] on span "Open page" at bounding box center [297, 160] width 17 height 4
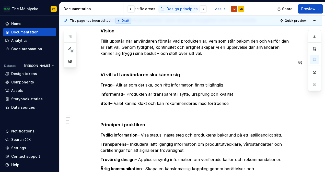
scroll to position [112, 0]
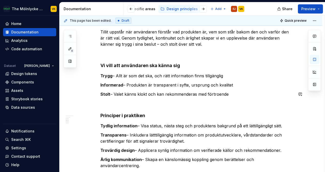
click at [228, 90] on div "Upplevelser som bygger tillit Gränssnitt och produkter som skapar trygghet och …" at bounding box center [196, 131] width 193 height 274
click at [221, 84] on p "Informerad – Produkten är transparent i syfte, ursprung och kvalitet" at bounding box center [196, 85] width 193 height 6
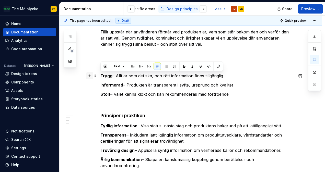
drag, startPoint x: 230, startPoint y: 96, endPoint x: 88, endPoint y: 77, distance: 143.6
click at [100, 77] on div "Upplevelser som bygger tillit Gränssnitt och produkter som skapar trygghet och …" at bounding box center [196, 134] width 193 height 280
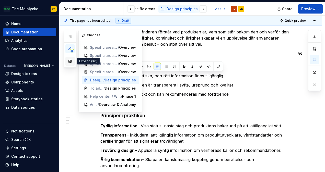
click at [70, 62] on button "button" at bounding box center [69, 61] width 9 height 9
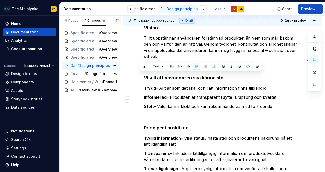
scroll to position [118, 0]
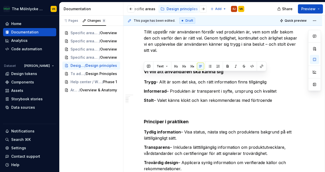
click at [271, 94] on html "The Mölnlycke Experience VK Home Documentation Analytics Code automation Datase…" at bounding box center [162, 86] width 325 height 172
drag, startPoint x: 277, startPoint y: 96, endPoint x: 124, endPoint y: 70, distance: 155.6
click at [124, 70] on div "Upplevelser som bygger tillit Gränssnitt och produkter som skapar trygghet och …" at bounding box center [222, 169] width 199 height 375
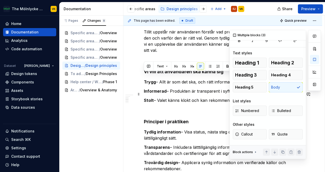
scroll to position [6, 0]
click at [245, 152] on div "Block actions" at bounding box center [243, 152] width 20 height 4
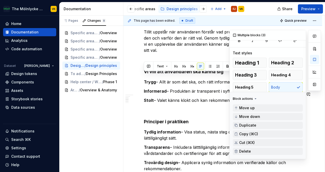
click at [252, 98] on div "Block actions" at bounding box center [243, 99] width 20 height 4
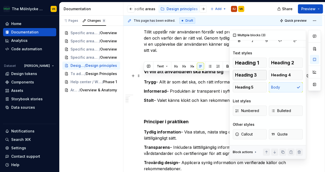
scroll to position [0, 0]
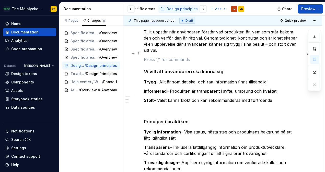
click at [193, 56] on p at bounding box center [223, 59] width 158 height 6
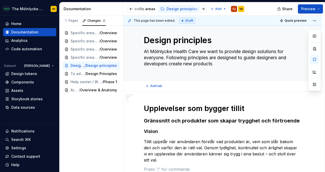
scroll to position [8, 0]
click at [222, 79] on div at bounding box center [223, 79] width 36 height 1
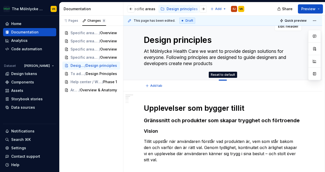
drag, startPoint x: 223, startPoint y: 80, endPoint x: 223, endPoint y: 60, distance: 20.2
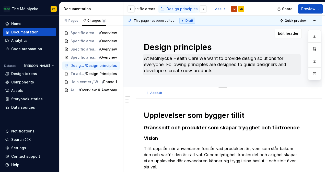
scroll to position [0, 0]
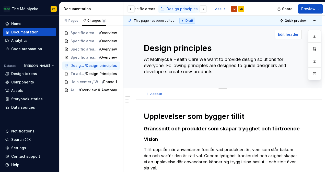
click at [291, 35] on span "Edit header" at bounding box center [288, 34] width 20 height 5
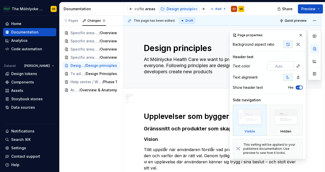
scroll to position [48, 0]
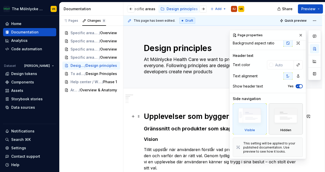
click at [290, 115] on img at bounding box center [285, 117] width 29 height 22
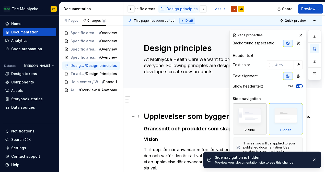
click at [251, 114] on img at bounding box center [249, 117] width 29 height 22
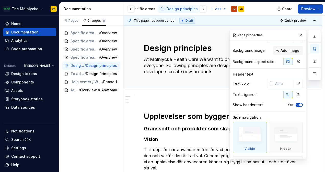
scroll to position [0, 0]
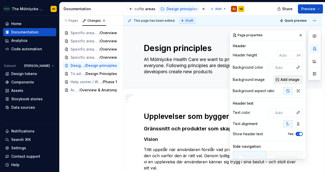
click at [278, 80] on button "Add image" at bounding box center [288, 79] width 30 height 9
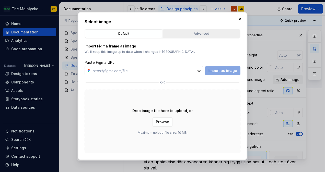
click at [203, 33] on div "Advanced" at bounding box center [201, 33] width 74 height 5
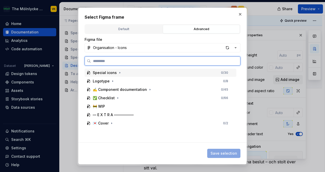
click at [112, 74] on div "Special icons" at bounding box center [105, 72] width 24 height 5
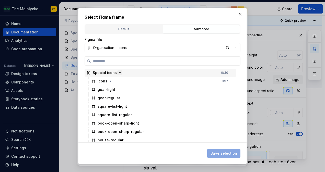
click at [118, 73] on icon "button" at bounding box center [120, 73] width 4 height 4
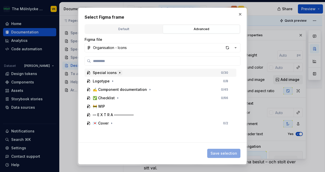
click at [118, 73] on icon "button" at bounding box center [120, 73] width 4 height 4
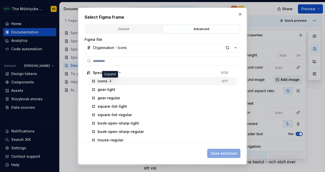
click at [112, 81] on icon "button" at bounding box center [110, 81] width 4 height 4
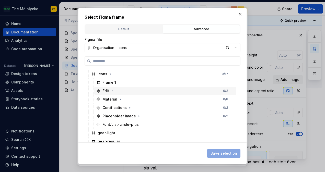
scroll to position [8, 0]
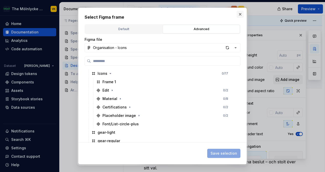
click at [238, 15] on button "button" at bounding box center [239, 14] width 7 height 7
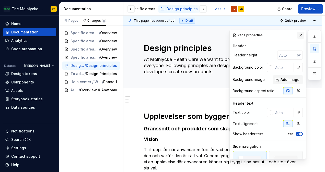
click at [299, 33] on button "button" at bounding box center [300, 35] width 7 height 7
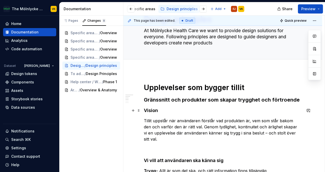
scroll to position [18, 0]
